Goal: Transaction & Acquisition: Purchase product/service

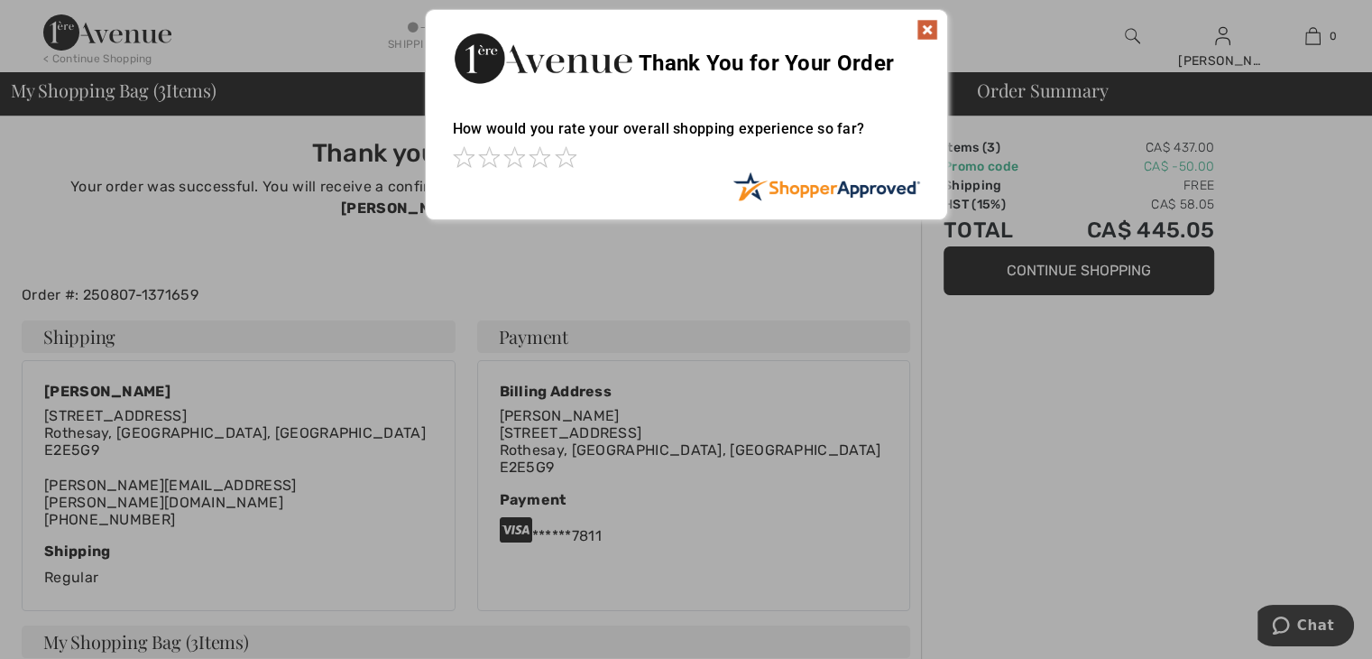
click at [906, 42] on div "Thank You for Your Order" at bounding box center [686, 56] width 521 height 92
click at [920, 25] on img at bounding box center [928, 30] width 22 height 22
click at [930, 33] on img at bounding box center [928, 30] width 22 height 22
